Goal: Transaction & Acquisition: Purchase product/service

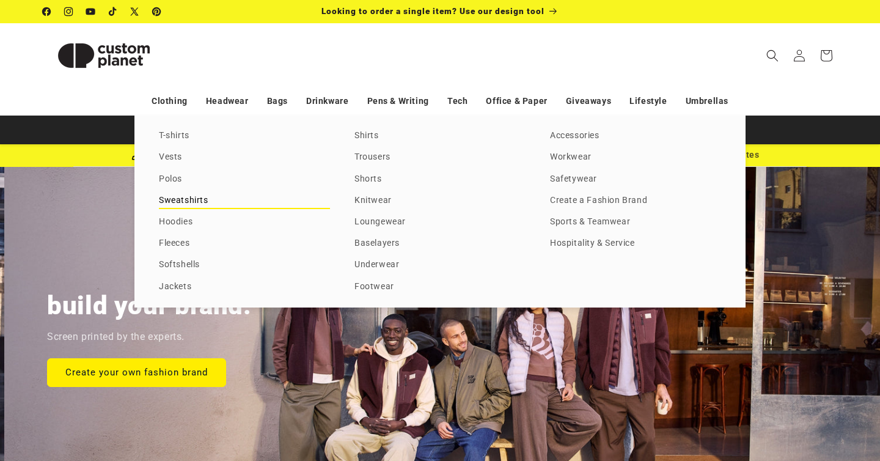
scroll to position [0, 880]
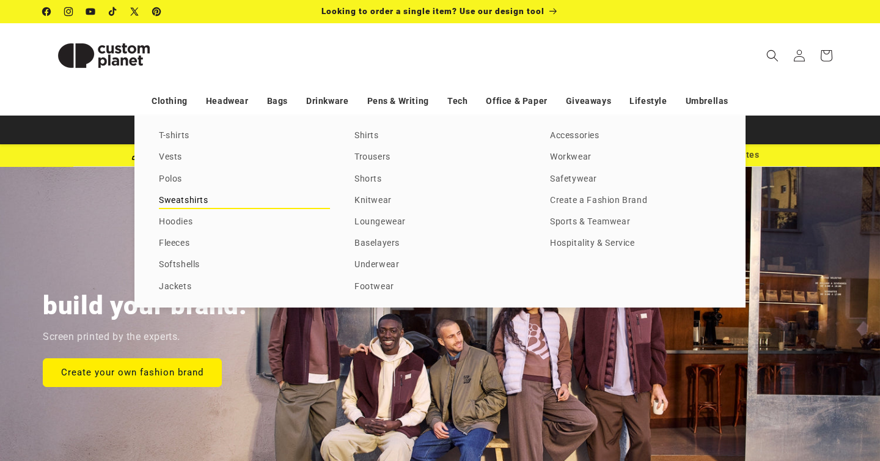
click at [220, 203] on link "Sweatshirts" at bounding box center [244, 200] width 171 height 16
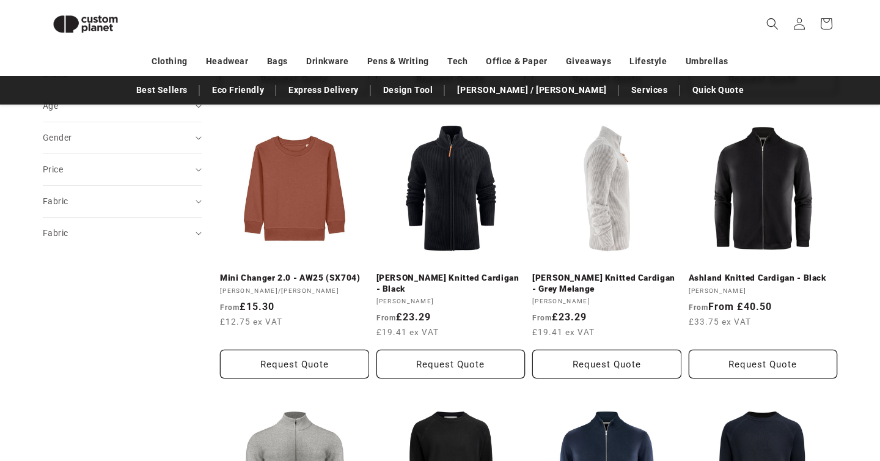
scroll to position [431, 0]
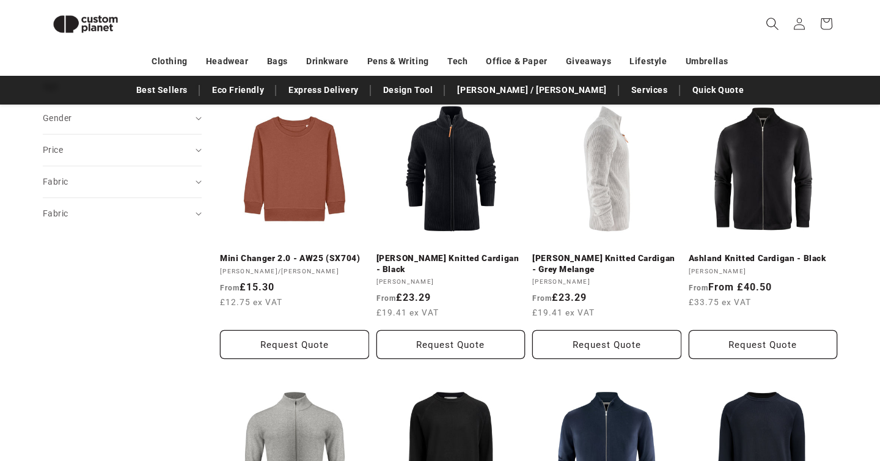
click at [768, 21] on icon "Search" at bounding box center [771, 23] width 13 height 13
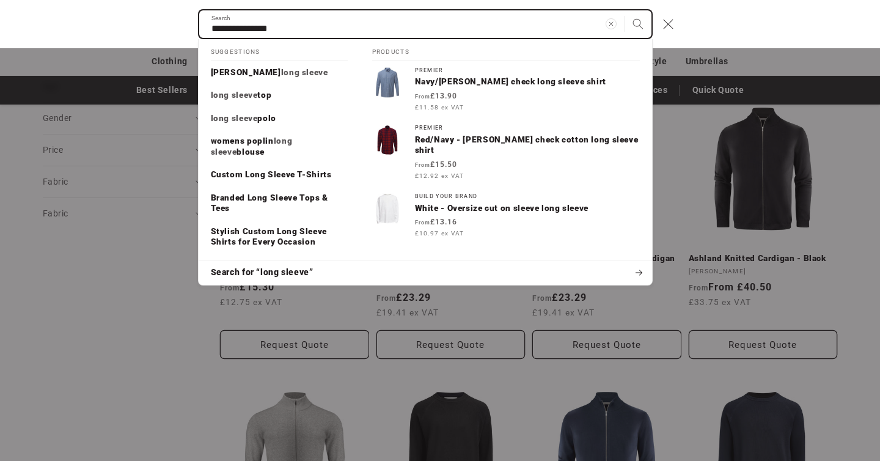
type input "**********"
click at [624, 10] on button "Search" at bounding box center [637, 23] width 27 height 27
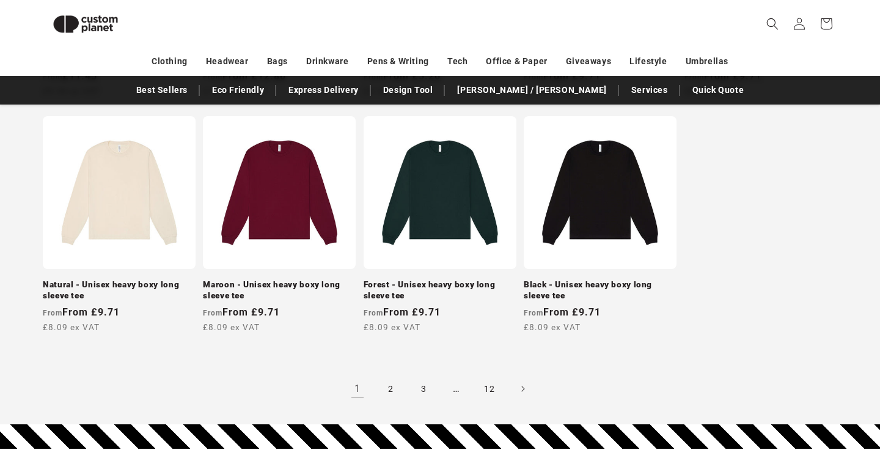
scroll to position [1152, 0]
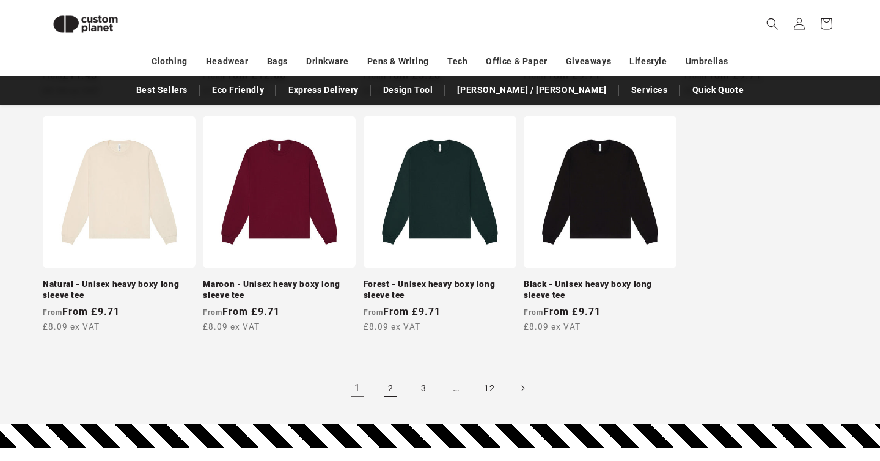
click at [388, 393] on link "2" at bounding box center [390, 387] width 27 height 27
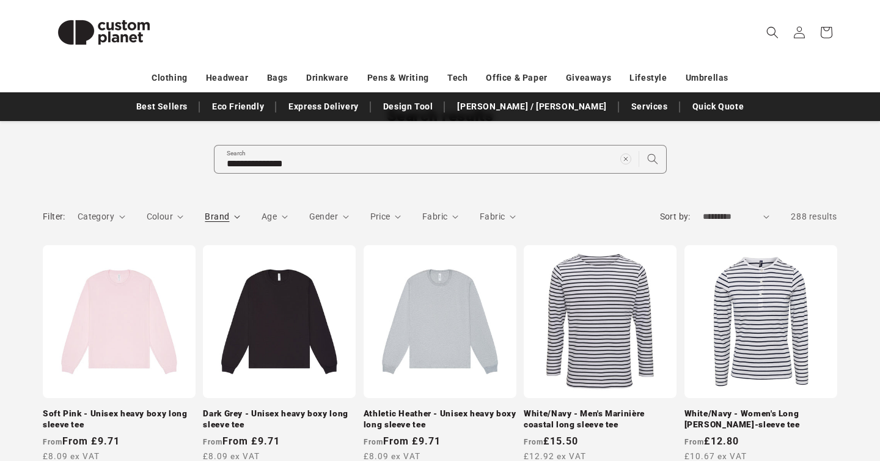
scroll to position [102, 0]
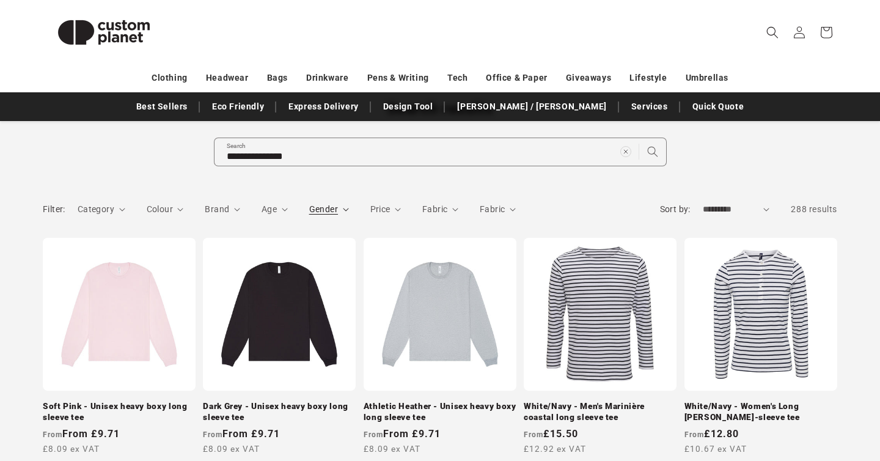
click at [324, 214] on span "Gender" at bounding box center [323, 209] width 29 height 10
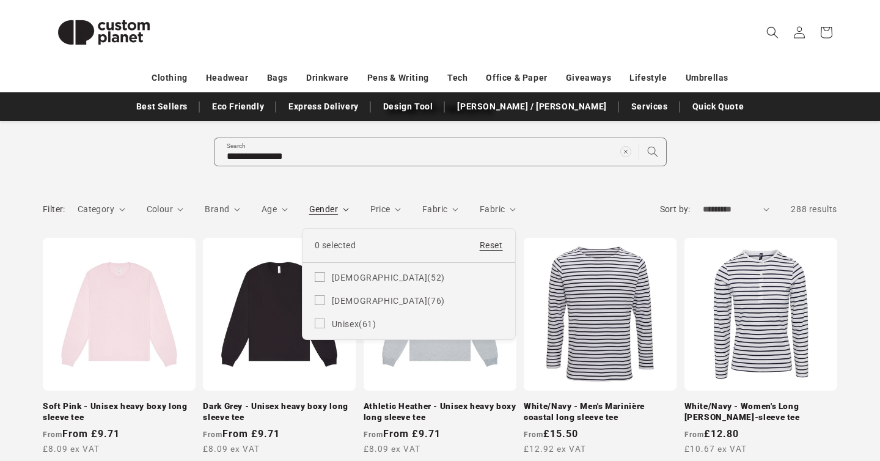
click at [342, 216] on summary "Gender" at bounding box center [329, 209] width 40 height 13
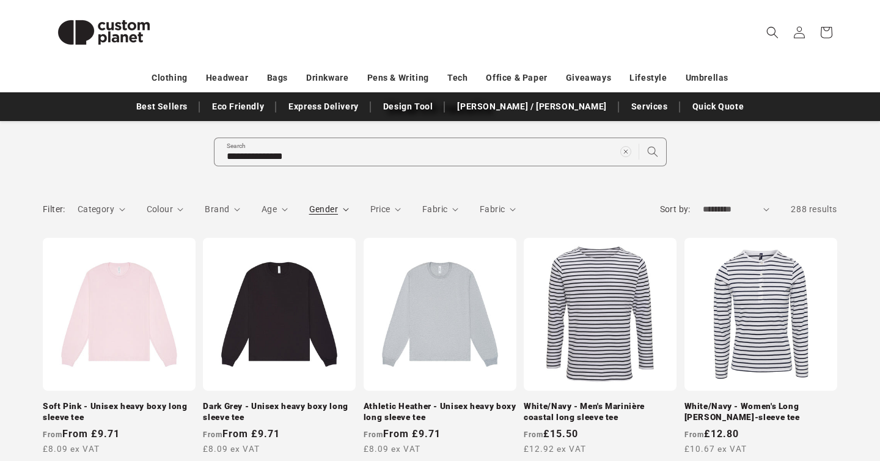
click at [327, 213] on span "Gender" at bounding box center [323, 209] width 29 height 10
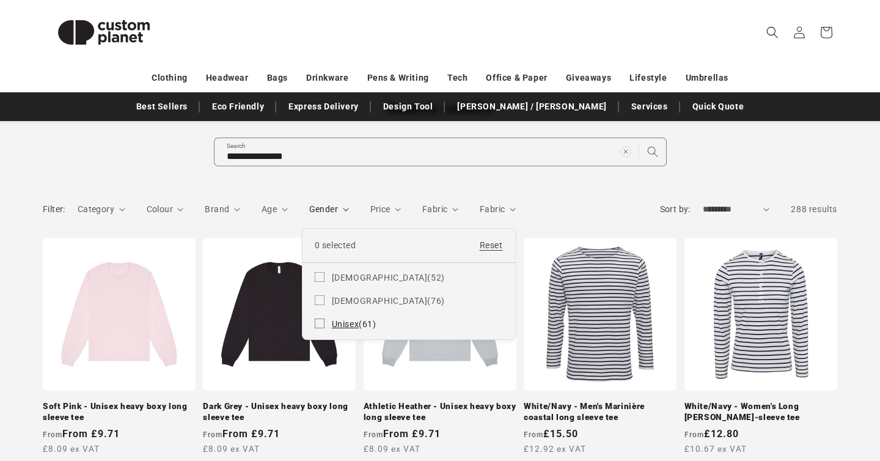
click at [340, 328] on span "Unisex" at bounding box center [345, 324] width 27 height 10
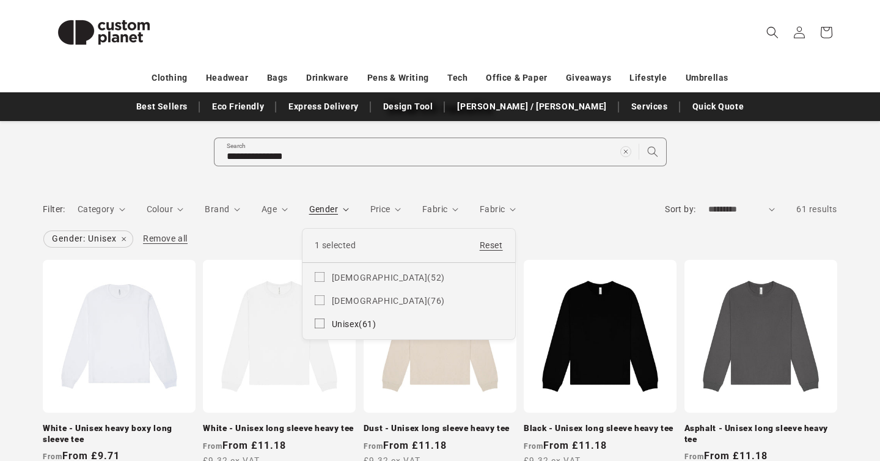
click at [309, 203] on summary "Gender" at bounding box center [329, 209] width 40 height 13
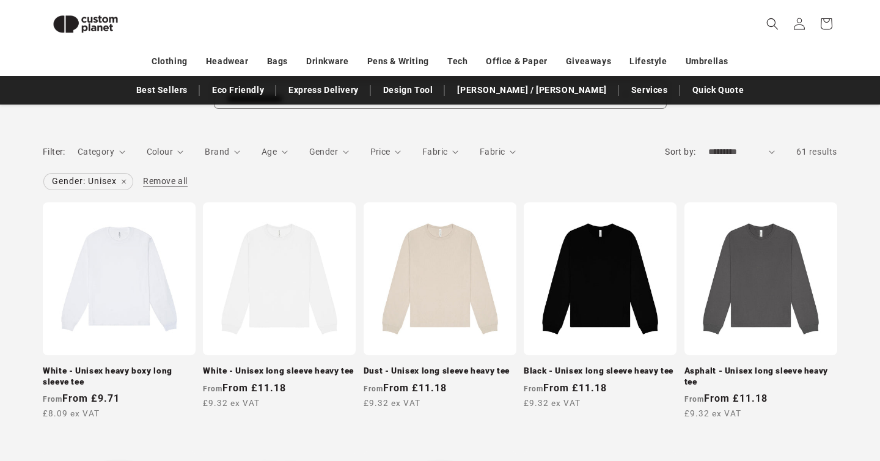
scroll to position [144, 0]
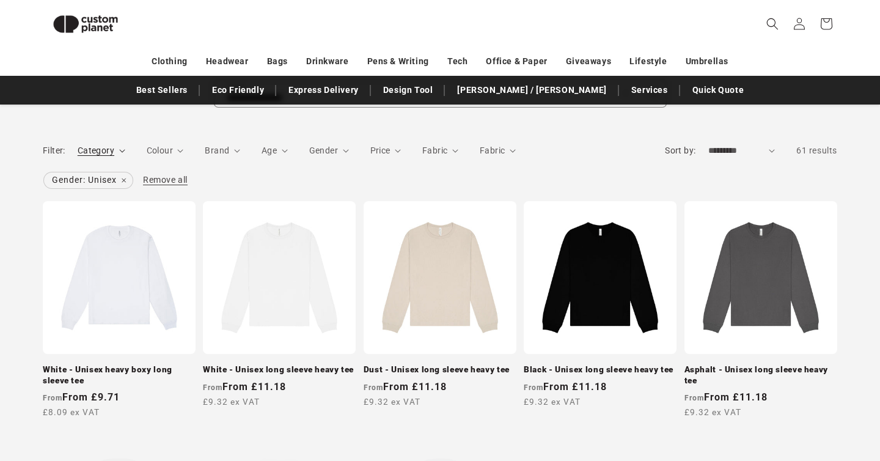
click at [111, 155] on span "Category" at bounding box center [96, 150] width 37 height 10
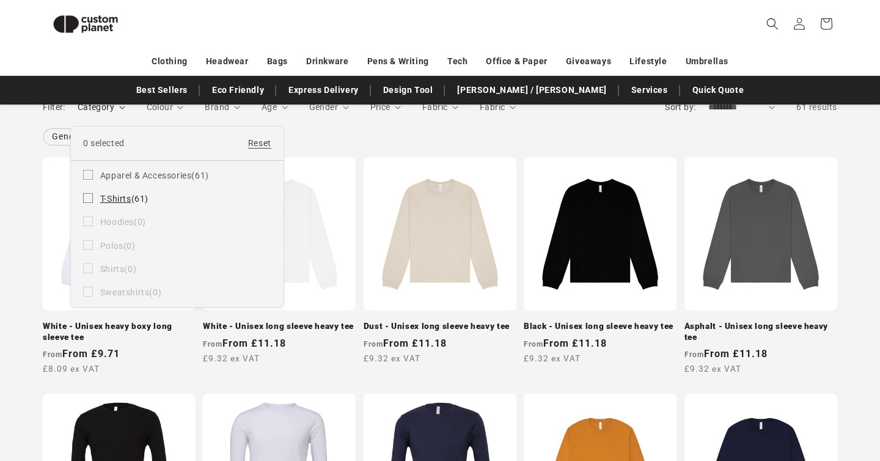
scroll to position [186, 0]
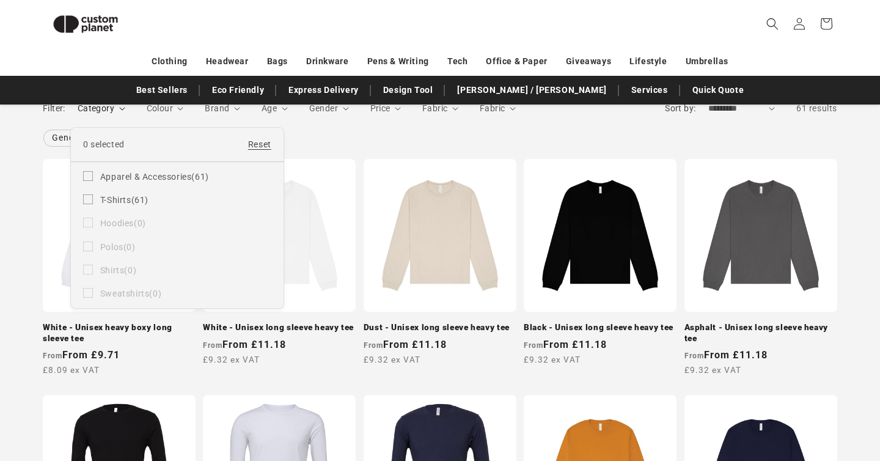
click at [125, 115] on summary "Category" at bounding box center [102, 108] width 48 height 13
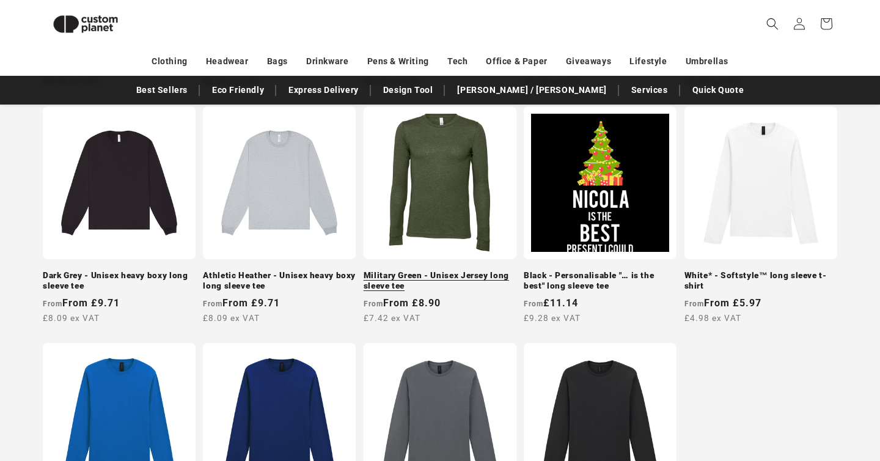
scroll to position [1181, 0]
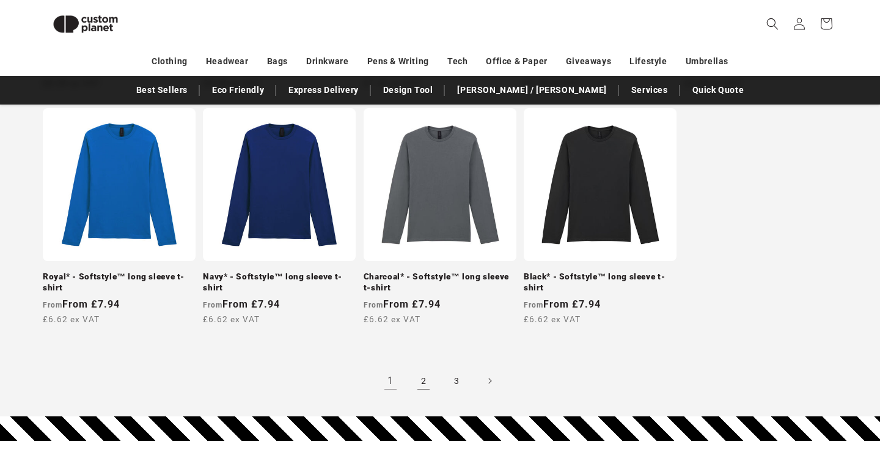
click at [417, 382] on link "2" at bounding box center [423, 380] width 27 height 27
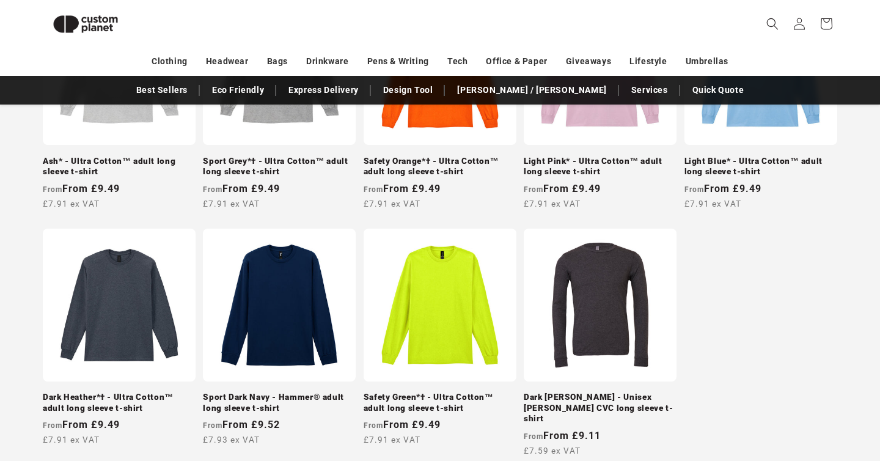
scroll to position [1159, 0]
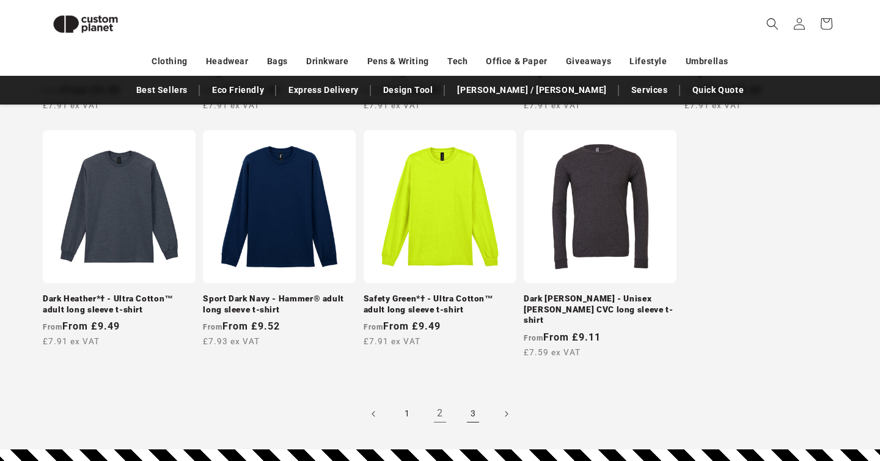
click at [473, 412] on link "3" at bounding box center [472, 413] width 27 height 27
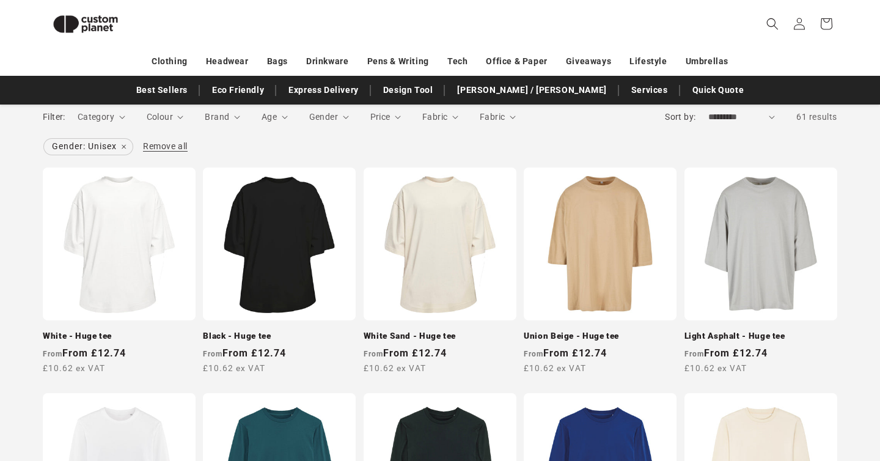
scroll to position [170, 0]
